Goal: Task Accomplishment & Management: Complete application form

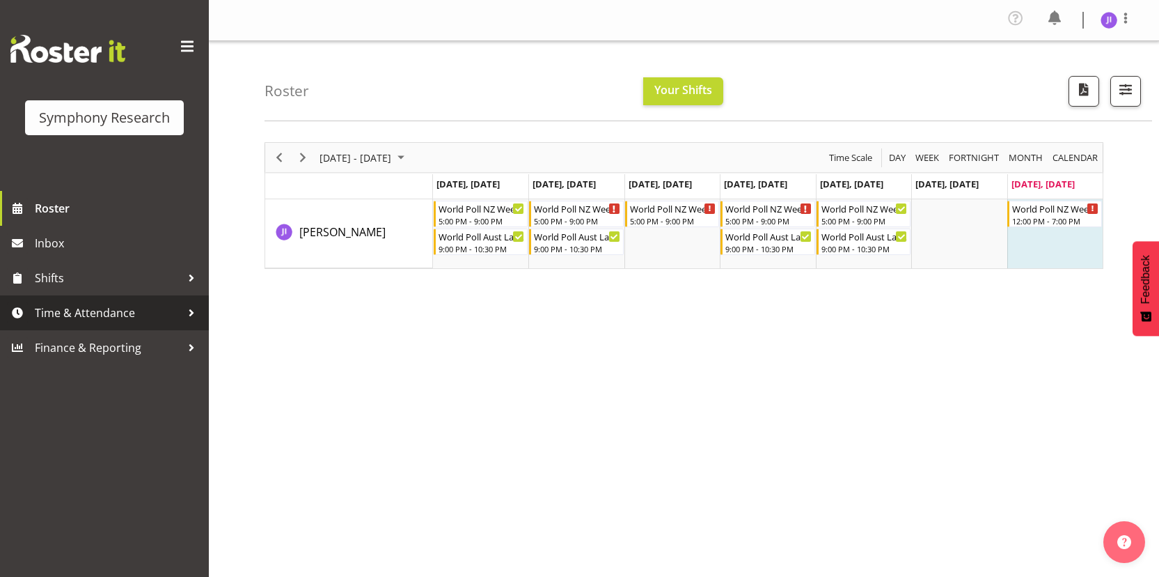
click at [143, 306] on span "Time & Attendance" at bounding box center [108, 312] width 146 height 21
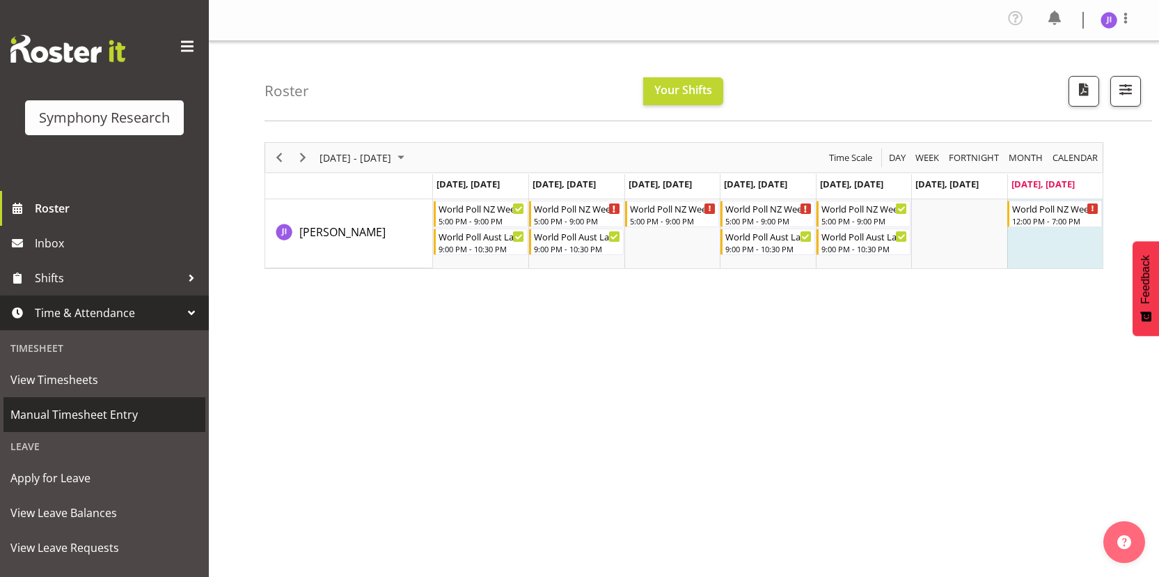
click at [85, 406] on span "Manual Timesheet Entry" at bounding box center [104, 414] width 188 height 21
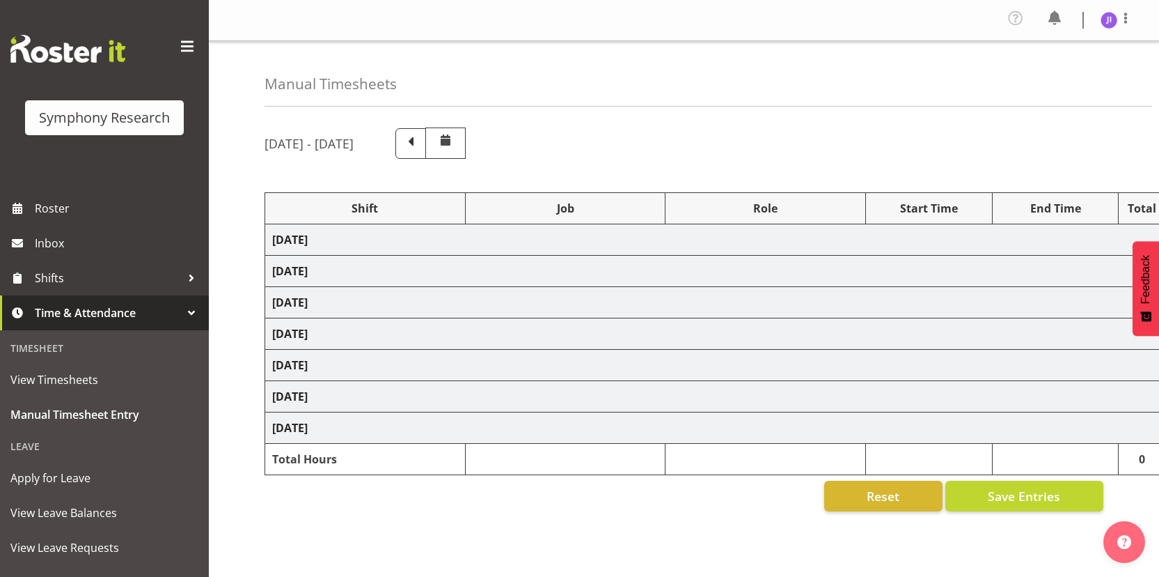
select select "48116"
select select "10527"
select select "48116"
select select "10499"
select select "48116"
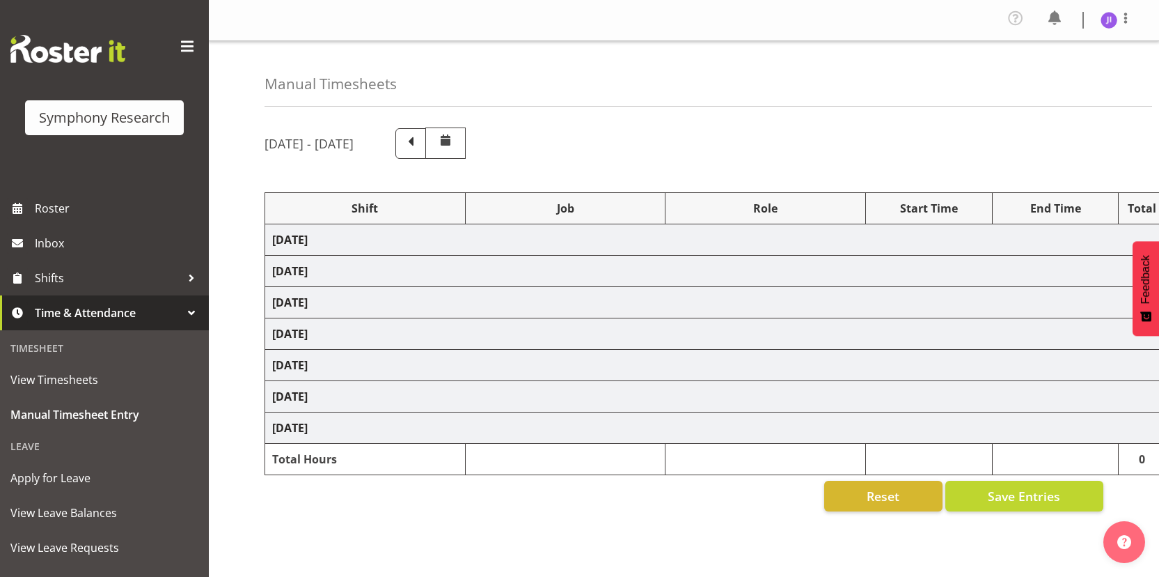
select select "10527"
select select "48116"
select select "10499"
select select "48116"
select select "10527"
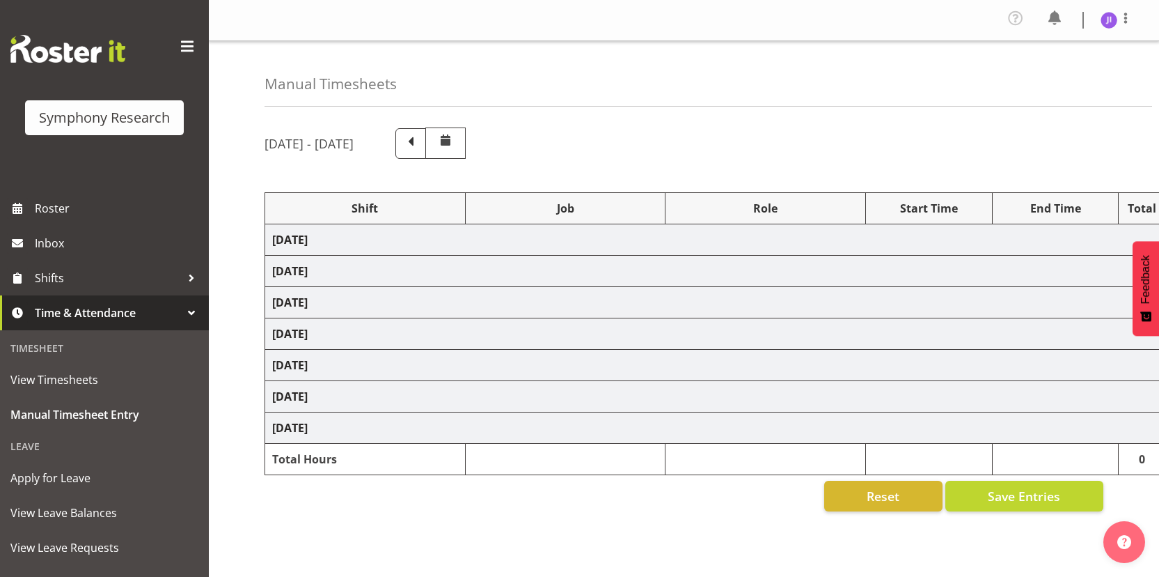
select select "48116"
select select "10499"
select select "48116"
select select "10527"
select select "48116"
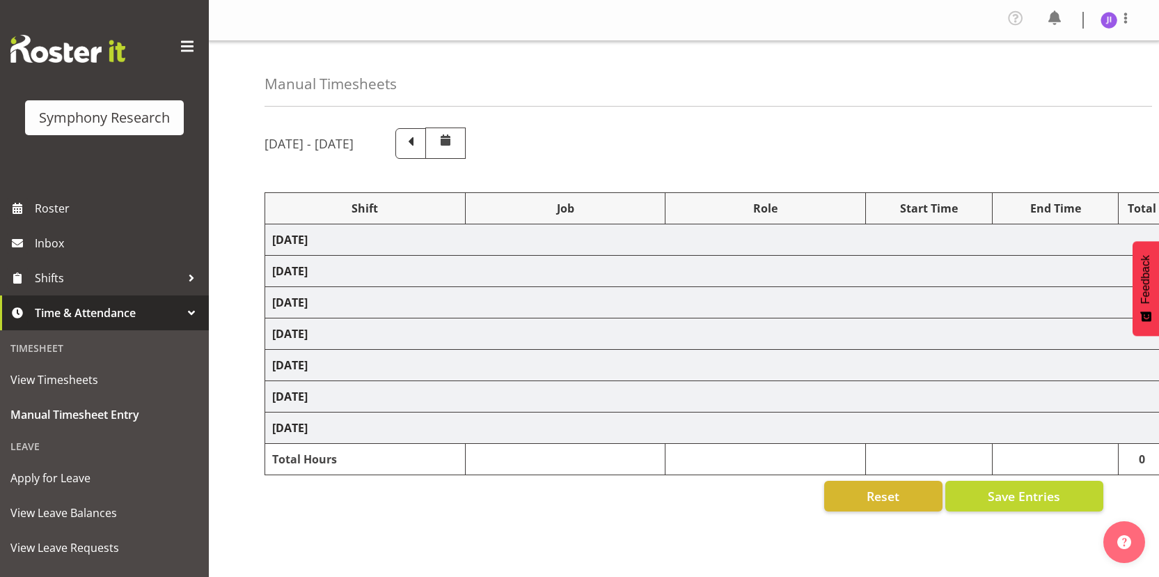
select select "10499"
select select "48116"
select select "10242"
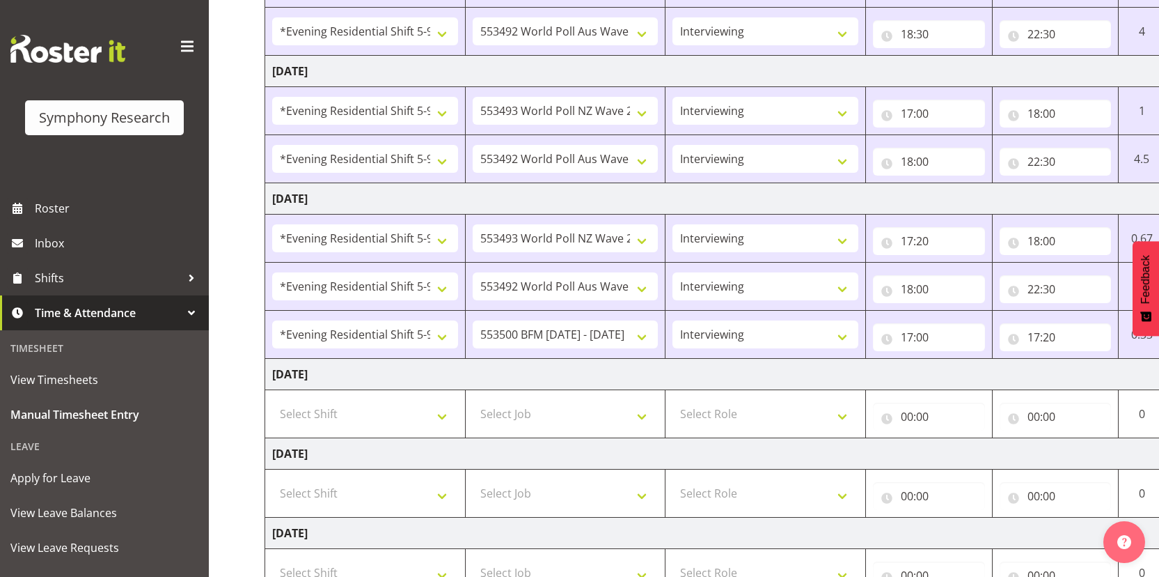
scroll to position [532, 0]
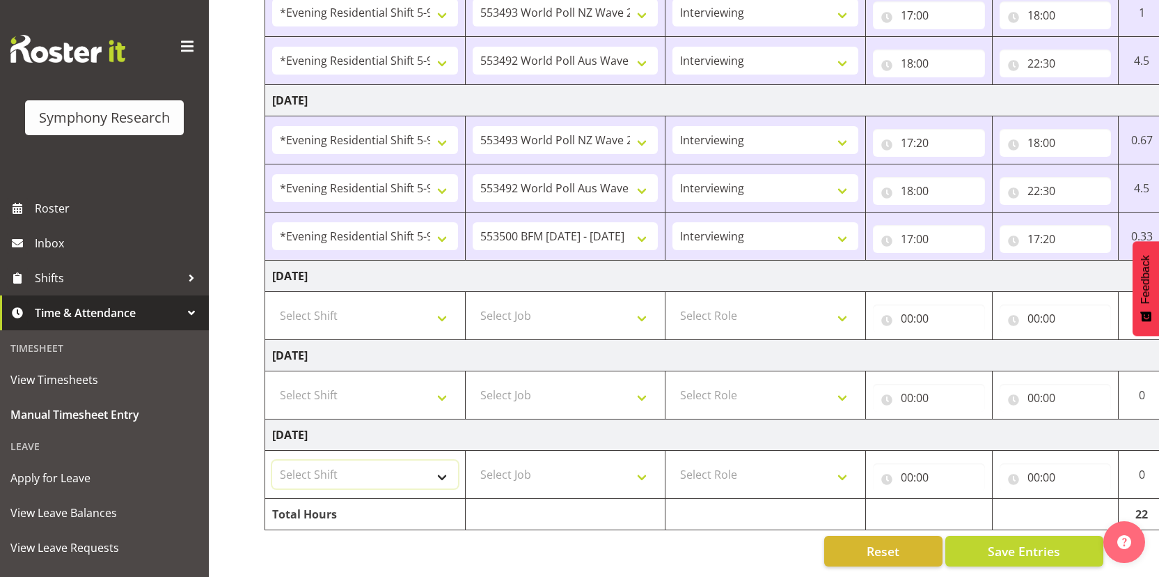
click at [349, 464] on select "Select Shift !!Weekend Residential (Roster IT Shift Label) *Business 9/10am ~ 4…" at bounding box center [365, 474] width 186 height 28
select select "17154"
click at [272, 460] on select "Select Shift !!Weekend Residential (Roster IT Shift Label) *Business 9/10am ~ 4…" at bounding box center [365, 474] width 186 height 28
click at [572, 460] on select "Select Job 550060 IF Admin 553492 World Poll Aus Wave 2 Main 2025 553493 World …" at bounding box center [566, 474] width 186 height 28
select select "10527"
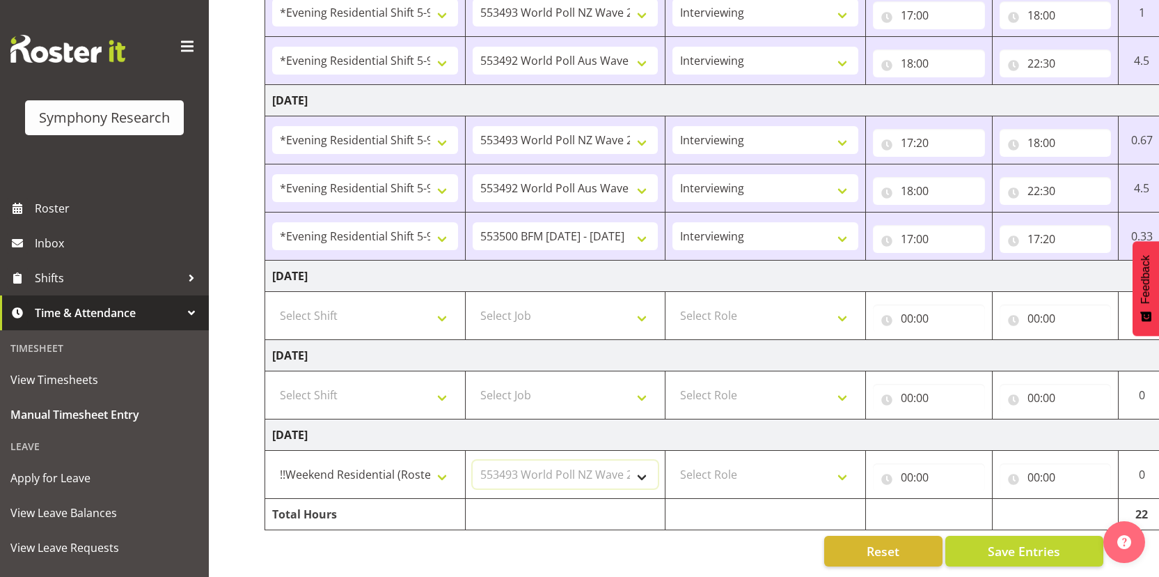
click at [473, 460] on select "Select Job 550060 IF Admin 553492 World Poll Aus Wave 2 Main 2025 553493 World …" at bounding box center [566, 474] width 186 height 28
click at [774, 471] on select "Select Role Interviewing Briefing" at bounding box center [766, 474] width 186 height 28
select select "47"
click at [673, 460] on select "Select Role Interviewing Briefing" at bounding box center [766, 474] width 186 height 28
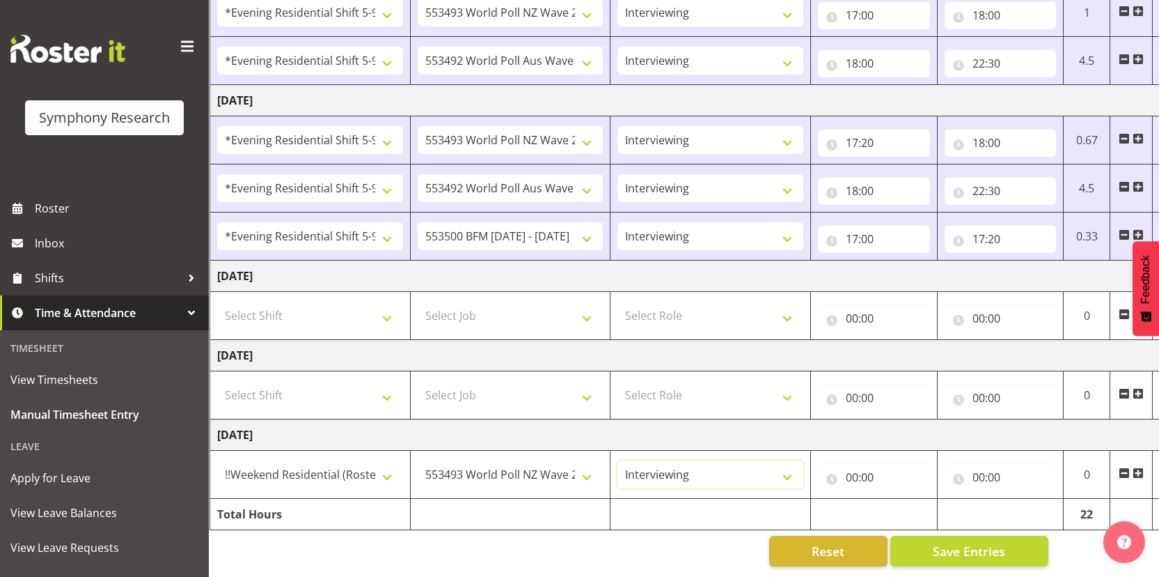
scroll to position [0, 80]
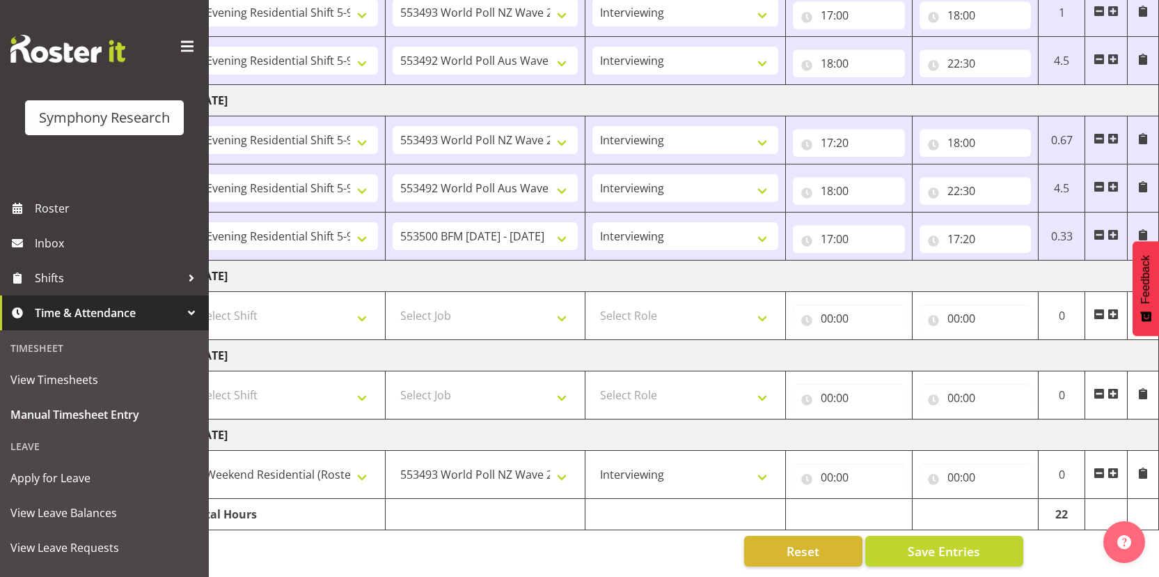
click at [1116, 467] on span at bounding box center [1113, 472] width 11 height 11
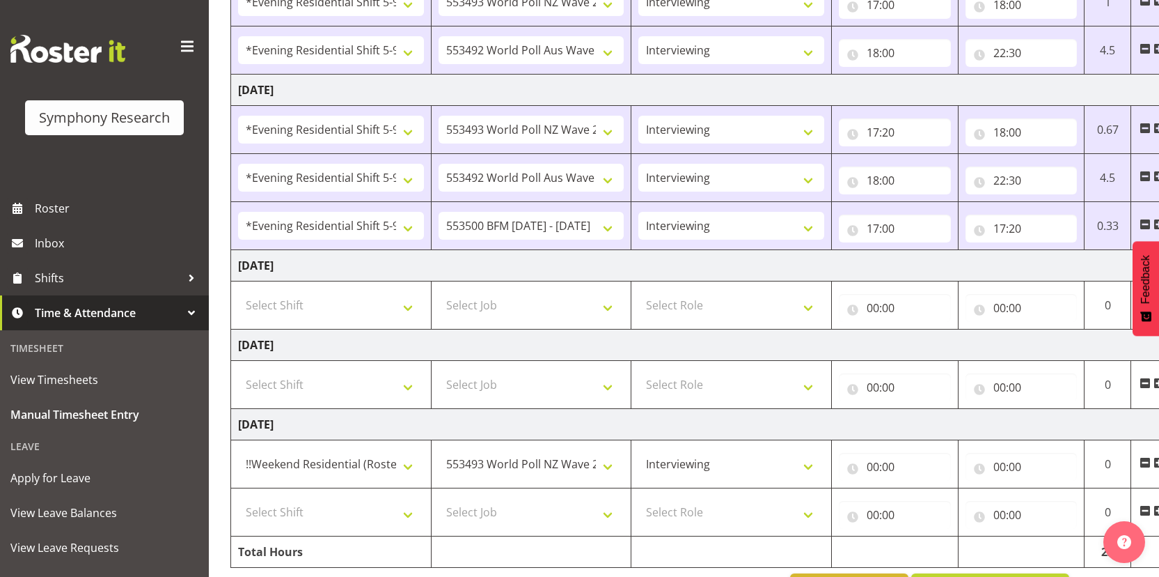
scroll to position [0, 32]
click at [873, 474] on input "00:00" at bounding box center [897, 467] width 112 height 28
click at [939, 513] on select "00 01 02 03 04 05 06 07 08 09 10 11 12 13 14 15 16 17 18 19 20 21 22 23" at bounding box center [936, 503] width 31 height 28
select select "12"
click at [921, 489] on select "00 01 02 03 04 05 06 07 08 09 10 11 12 13 14 15 16 17 18 19 20 21 22 23" at bounding box center [936, 503] width 31 height 28
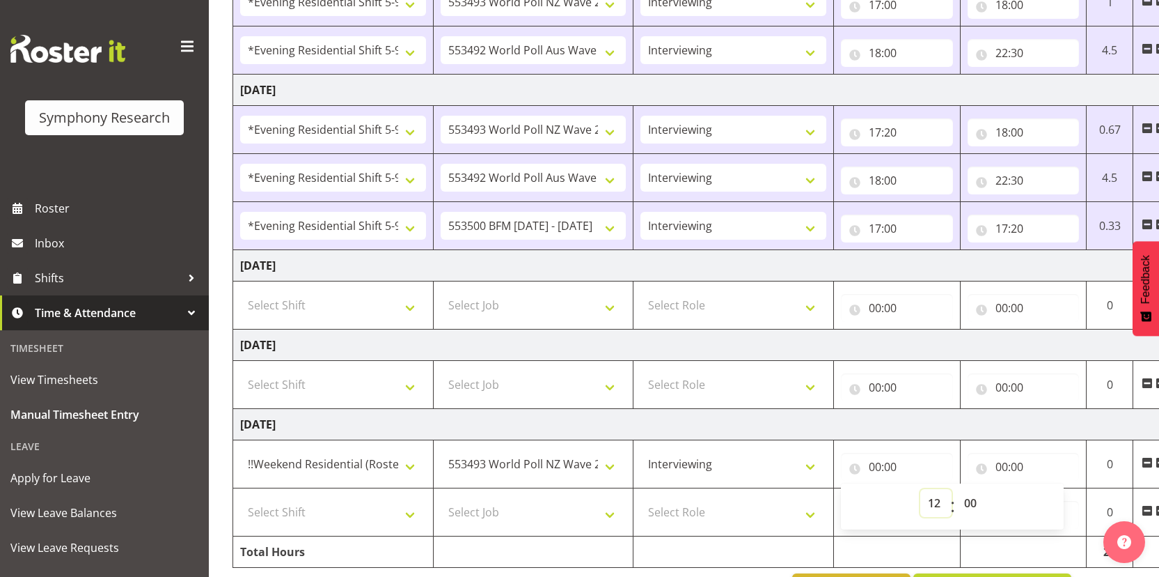
type input "12:00"
click at [1004, 471] on input "00:00" at bounding box center [1024, 467] width 112 height 28
click at [1049, 499] on select "00 01 02 03 04 05 06 07 08 09 10 11 12 13 14 15 16 17 18 19 20 21 22 23" at bounding box center [1062, 503] width 31 height 28
select select "13"
click at [1047, 489] on select "00 01 02 03 04 05 06 07 08 09 10 11 12 13 14 15 16 17 18 19 20 21 22 23" at bounding box center [1062, 503] width 31 height 28
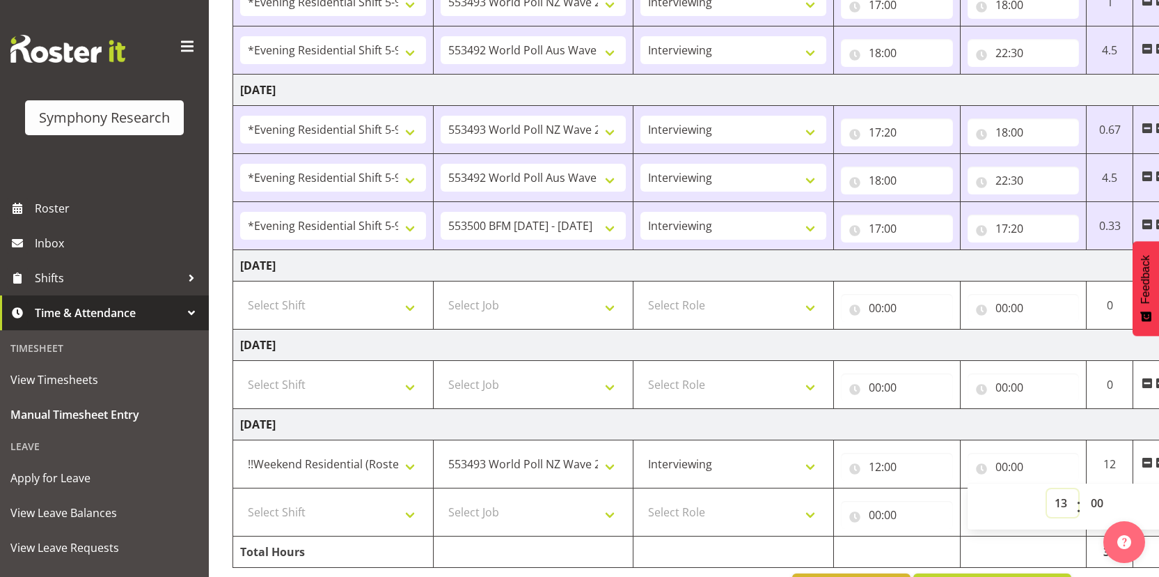
type input "13:00"
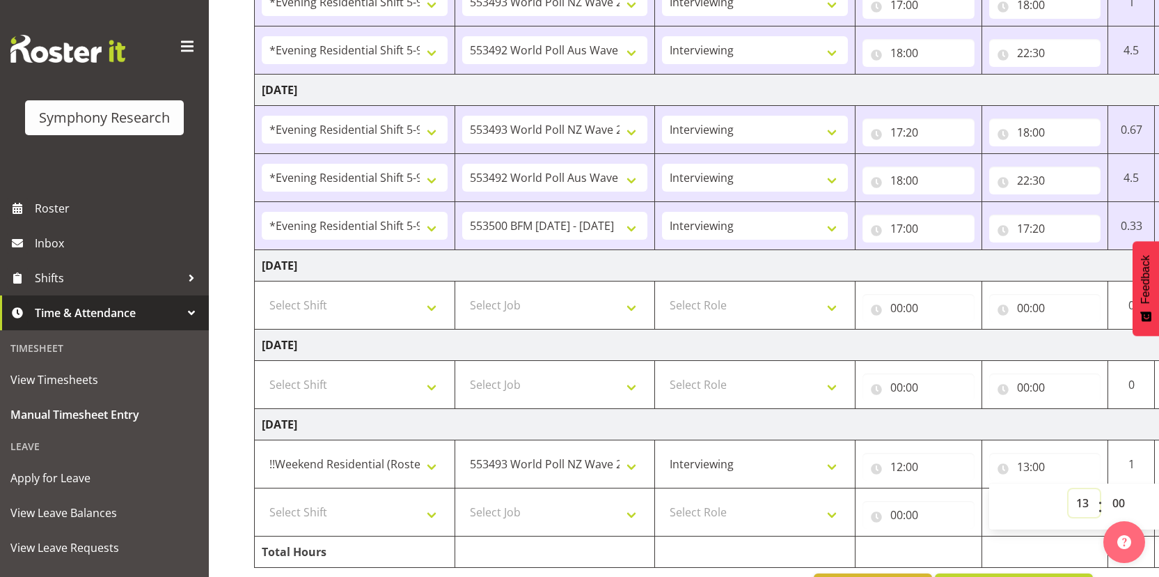
scroll to position [0, 0]
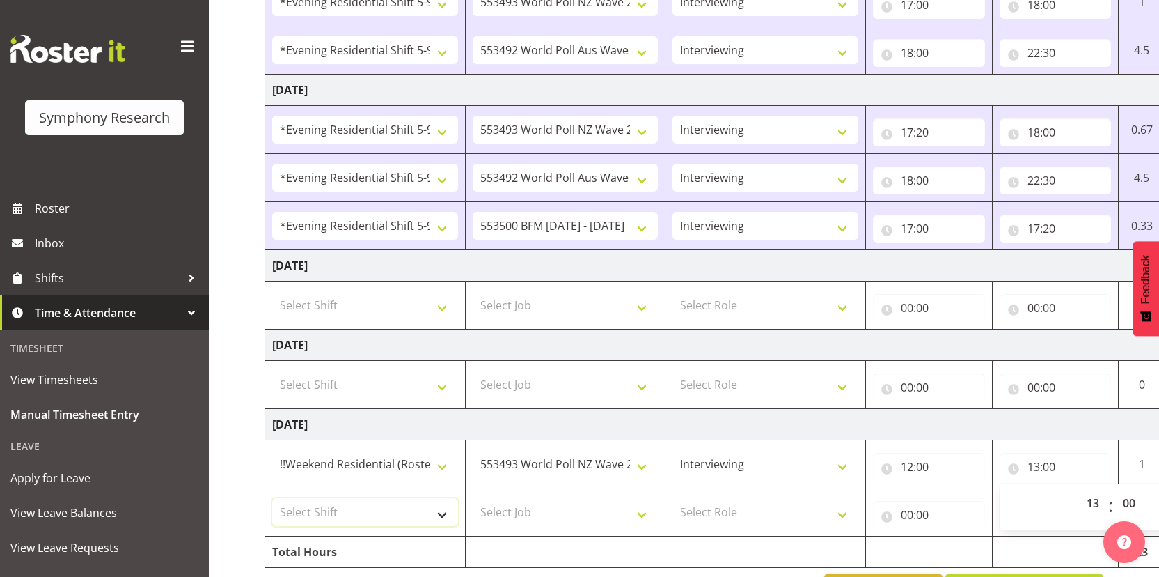
click at [404, 510] on select "Select Shift !!Weekend Residential (Roster IT Shift Label) *Business 9/10am ~ 4…" at bounding box center [365, 512] width 186 height 28
select select "17154"
click at [272, 498] on select "Select Shift !!Weekend Residential (Roster IT Shift Label) *Business 9/10am ~ 4…" at bounding box center [365, 512] width 186 height 28
click at [571, 514] on select "Select Job 550060 IF Admin 553492 World Poll Aus Wave 2 Main 2025 553493 World …" at bounding box center [566, 512] width 186 height 28
select select "10499"
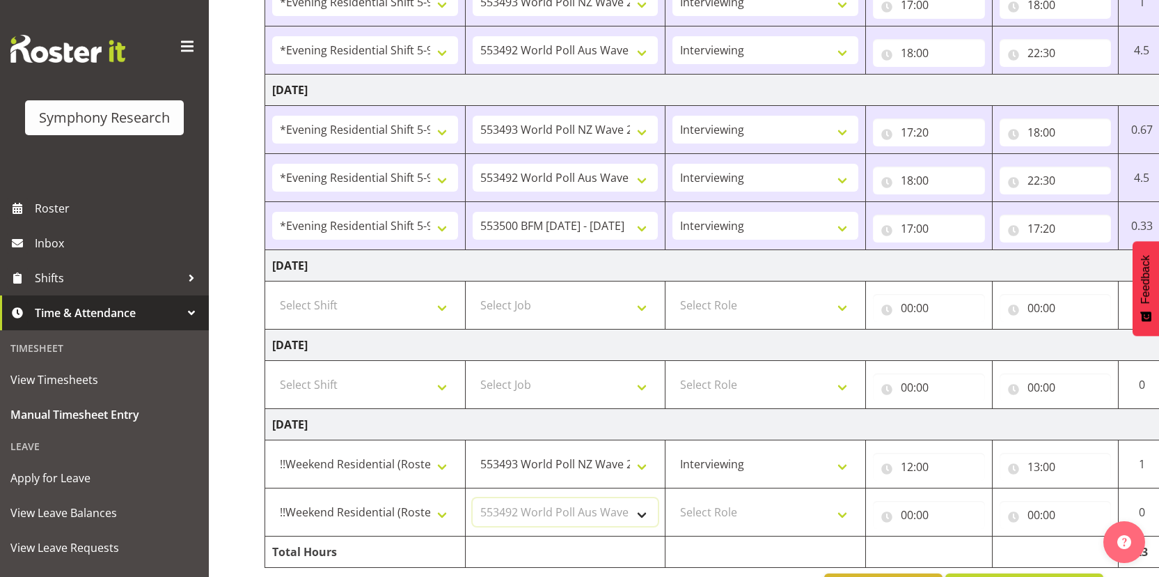
click at [473, 498] on select "Select Job 550060 IF Admin 553492 World Poll Aus Wave 2 Main 2025 553493 World …" at bounding box center [566, 512] width 186 height 28
click at [778, 520] on select "Select Role Interviewing Briefing" at bounding box center [766, 512] width 186 height 28
select select "47"
click at [673, 498] on select "Select Role Interviewing Briefing" at bounding box center [766, 512] width 186 height 28
click at [912, 517] on input "00:00" at bounding box center [929, 515] width 112 height 28
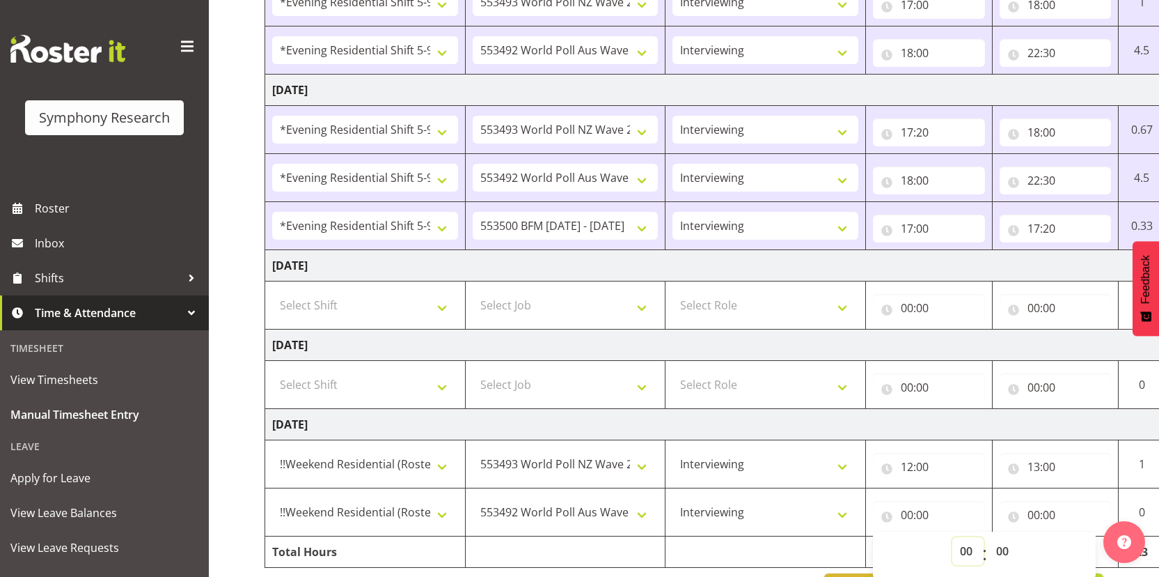
click at [962, 551] on select "00 01 02 03 04 05 06 07 08 09 10 11 12 13 14 15 16 17 18 19 20 21 22 23" at bounding box center [968, 551] width 31 height 28
select select "13"
click at [953, 537] on select "00 01 02 03 04 05 06 07 08 09 10 11 12 13 14 15 16 17 18 19 20 21 22 23" at bounding box center [968, 551] width 31 height 28
type input "13:00"
click at [1033, 513] on input "00:00" at bounding box center [1056, 515] width 112 height 28
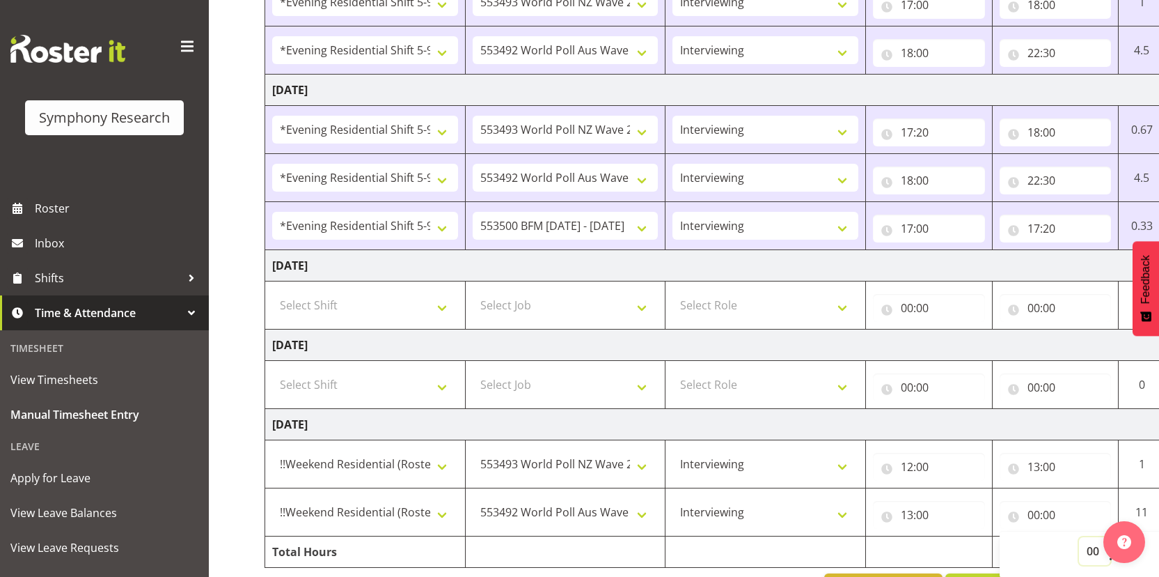
click at [1085, 550] on select "00 01 02 03 04 05 06 07 08 09 10 11 12 13 14 15 16 17 18 19 20 21 22 23" at bounding box center [1094, 551] width 31 height 28
select select "17"
click at [1079, 537] on select "00 01 02 03 04 05 06 07 08 09 10 11 12 13 14 15 16 17 18 19 20 21 22 23" at bounding box center [1094, 551] width 31 height 28
type input "17:00"
click at [1091, 553] on select "00 01 02 03 04 05 06 07 08 09 10 11 12 13 14 15 16 17 18 19 20 21 22 23" at bounding box center [1094, 551] width 31 height 28
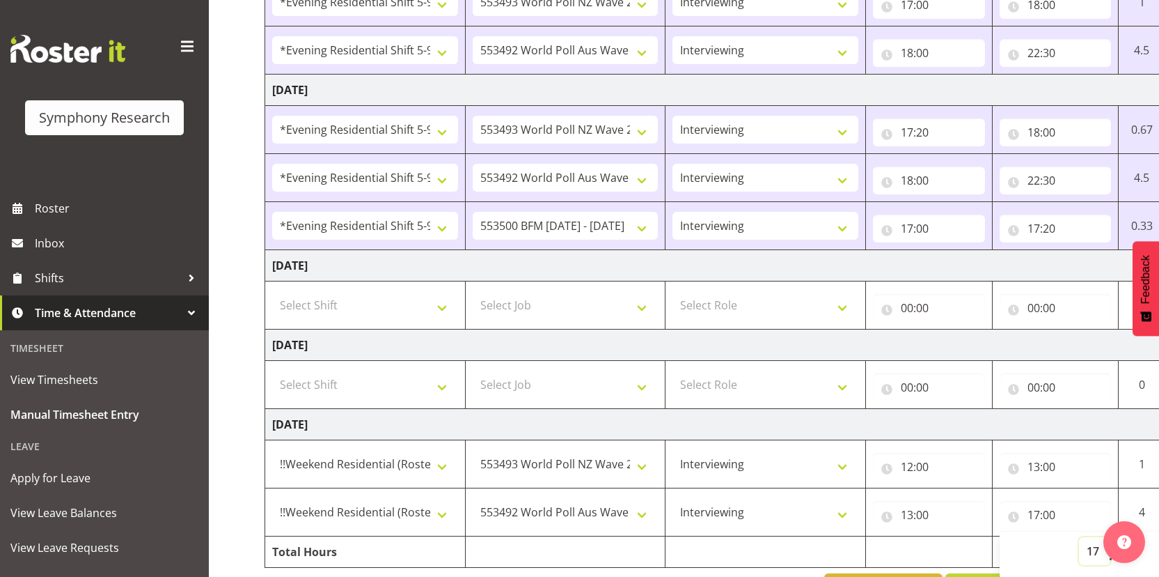
select select "19"
click at [1079, 537] on select "00 01 02 03 04 05 06 07 08 09 10 11 12 13 14 15 16 17 18 19 20 21 22 23" at bounding box center [1094, 551] width 31 height 28
type input "19:00"
click at [835, 428] on td "Sunday 31st August 2025" at bounding box center [752, 424] width 974 height 31
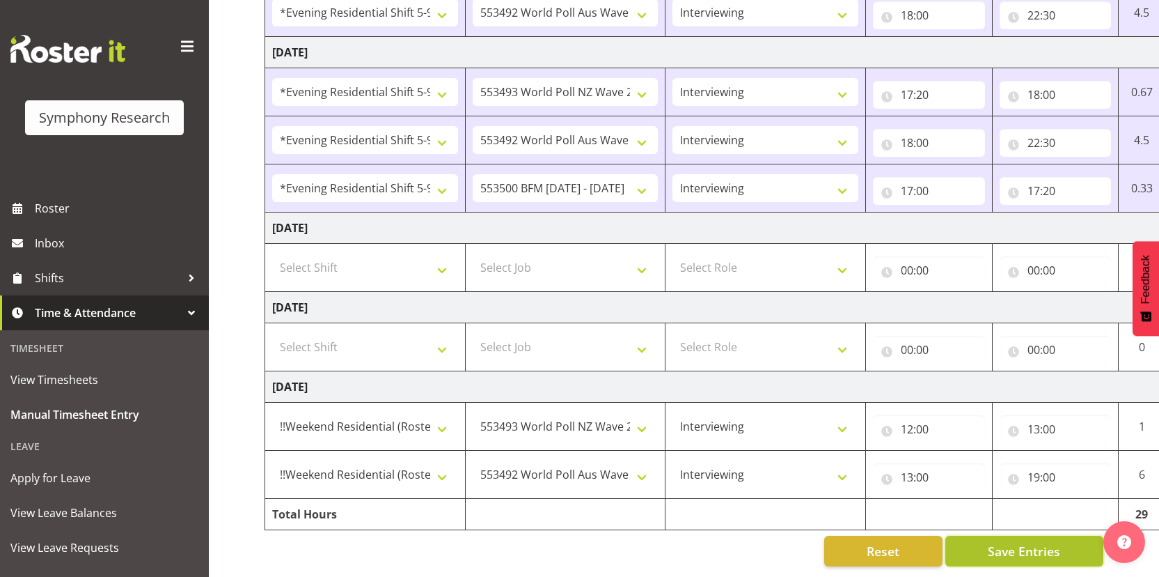
click at [1017, 542] on span "Save Entries" at bounding box center [1024, 551] width 72 height 18
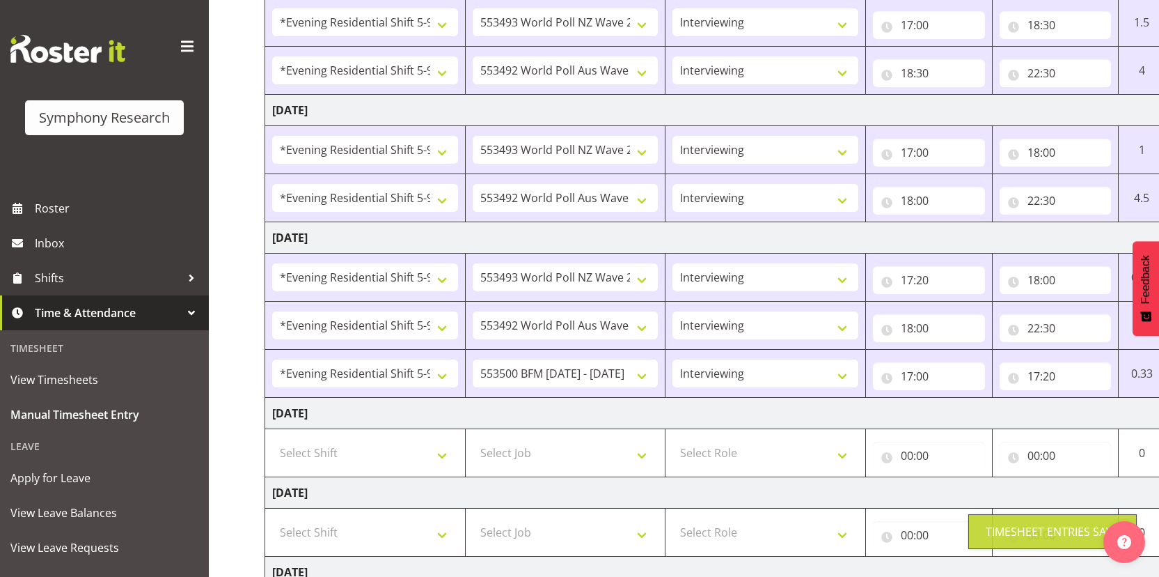
scroll to position [0, 0]
